Goal: Task Accomplishment & Management: Use online tool/utility

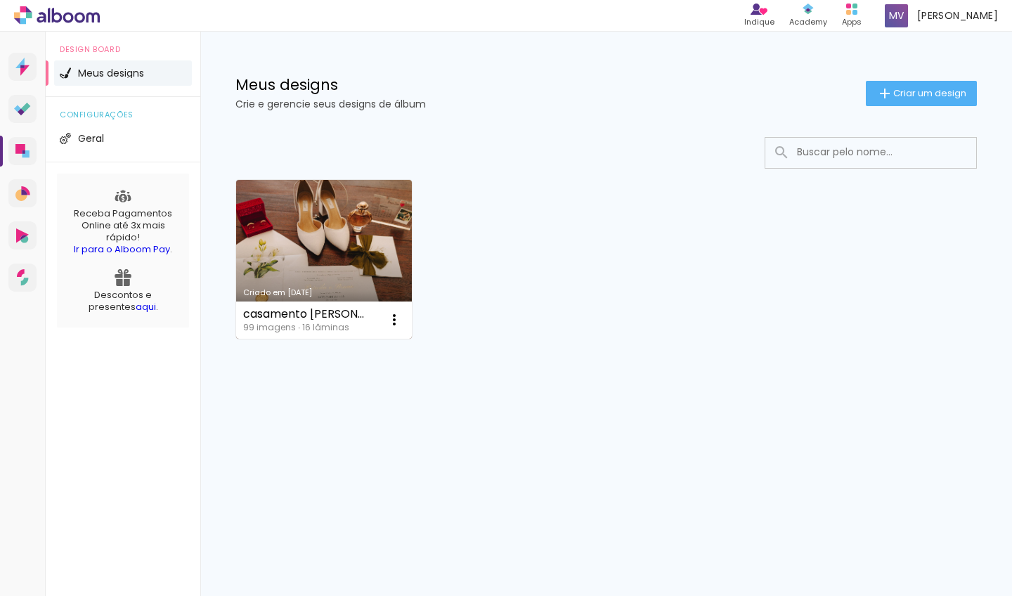
click at [327, 258] on link "Criado em [DATE]" at bounding box center [324, 259] width 176 height 159
